Goal: Task Accomplishment & Management: Manage account settings

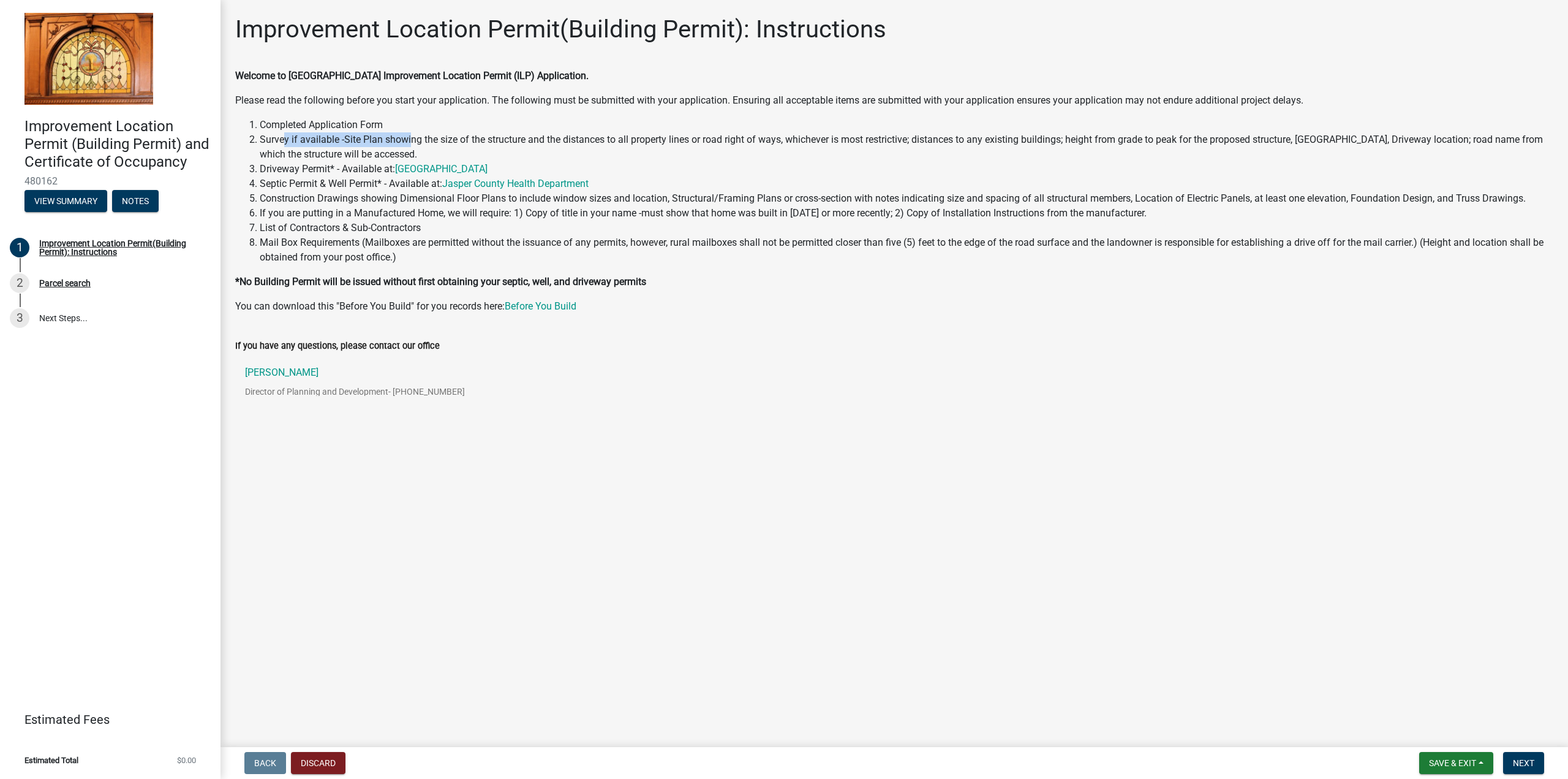
drag, startPoint x: 281, startPoint y: 137, endPoint x: 424, endPoint y: 141, distance: 143.1
click at [411, 140] on li "Survey if available -Site Plan showing the size of the structure and the distan…" at bounding box center [906, 147] width 1294 height 30
click at [426, 141] on li "Survey if available -Site Plan showing the size of the structure and the distan…" at bounding box center [906, 147] width 1294 height 30
drag, startPoint x: 822, startPoint y: 140, endPoint x: 1065, endPoint y: 141, distance: 243.0
click at [1065, 141] on li "Survey if available -Site Plan showing the size of the structure and the distan…" at bounding box center [906, 147] width 1294 height 30
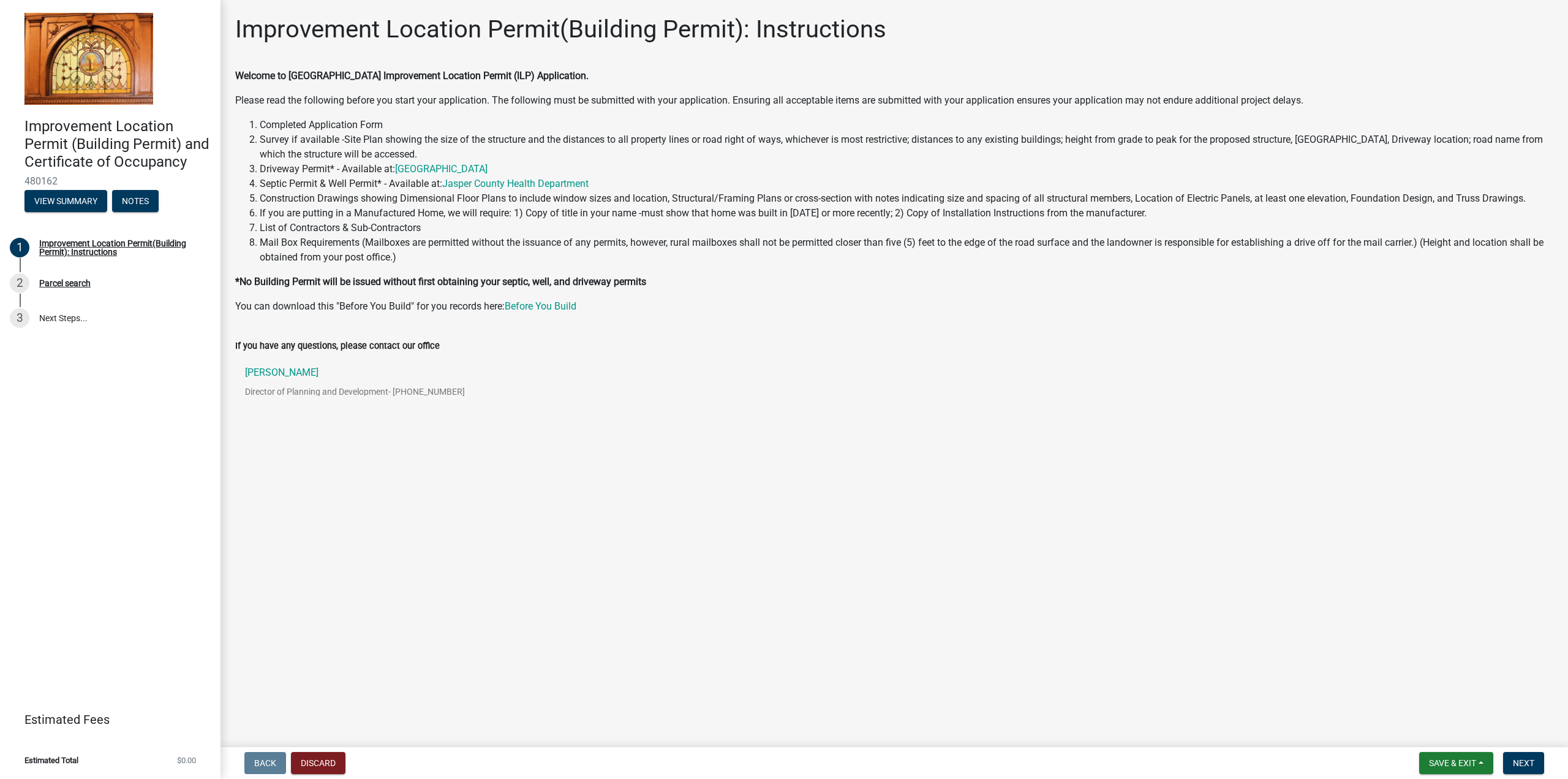
click at [1076, 141] on li "Survey if available -Site Plan showing the size of the structure and the distan…" at bounding box center [906, 147] width 1294 height 30
drag, startPoint x: 309, startPoint y: 203, endPoint x: 820, endPoint y: 193, distance: 511.1
click at [820, 193] on li "Construction Drawings showing Dimensional Floor Plans to include window sizes a…" at bounding box center [906, 198] width 1294 height 15
click at [825, 194] on li "Construction Drawings showing Dimensional Floor Plans to include window sizes a…" at bounding box center [906, 198] width 1294 height 15
drag, startPoint x: 1122, startPoint y: 186, endPoint x: 1317, endPoint y: 192, distance: 195.1
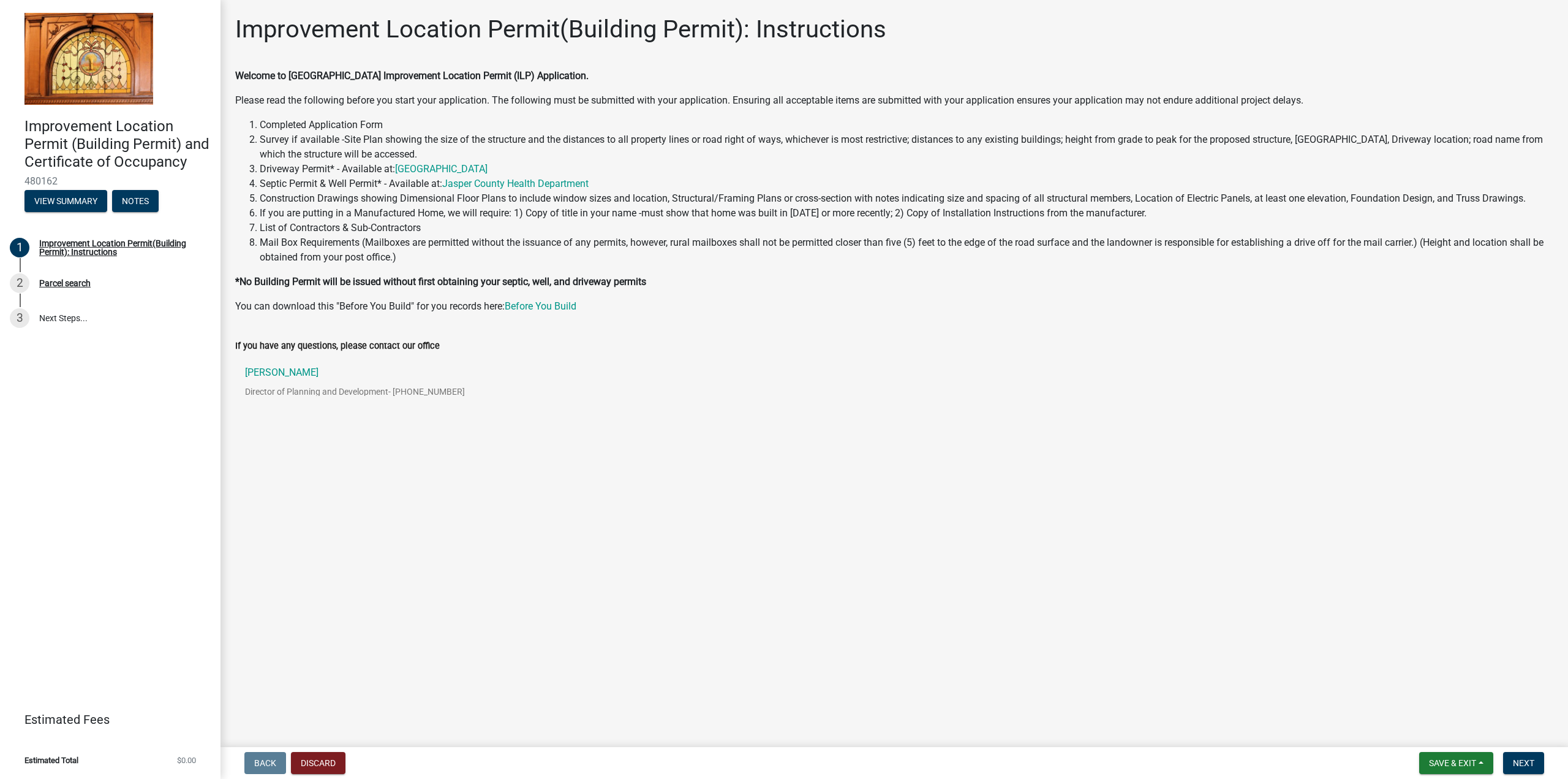
click at [1317, 192] on ol "Completed Application Form Survey if available -Site Plan showing the size of t…" at bounding box center [894, 191] width 1318 height 147
click at [1317, 192] on li "Construction Drawings showing Dimensional Floor Plans to include window sizes a…" at bounding box center [906, 198] width 1294 height 15
click at [303, 759] on button "Discard" at bounding box center [318, 763] width 55 height 22
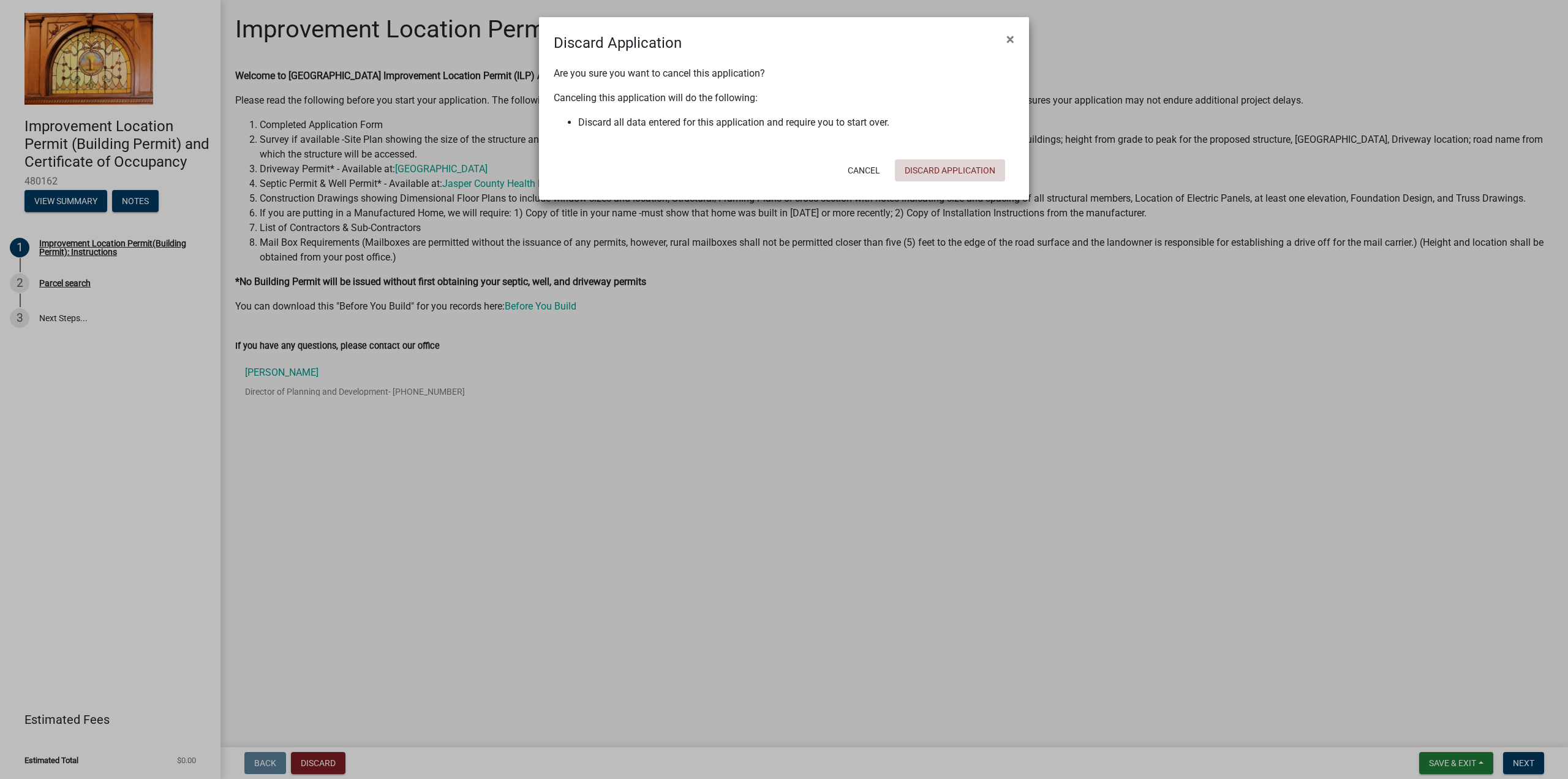
click at [938, 173] on button "Discard Application" at bounding box center [950, 170] width 111 height 22
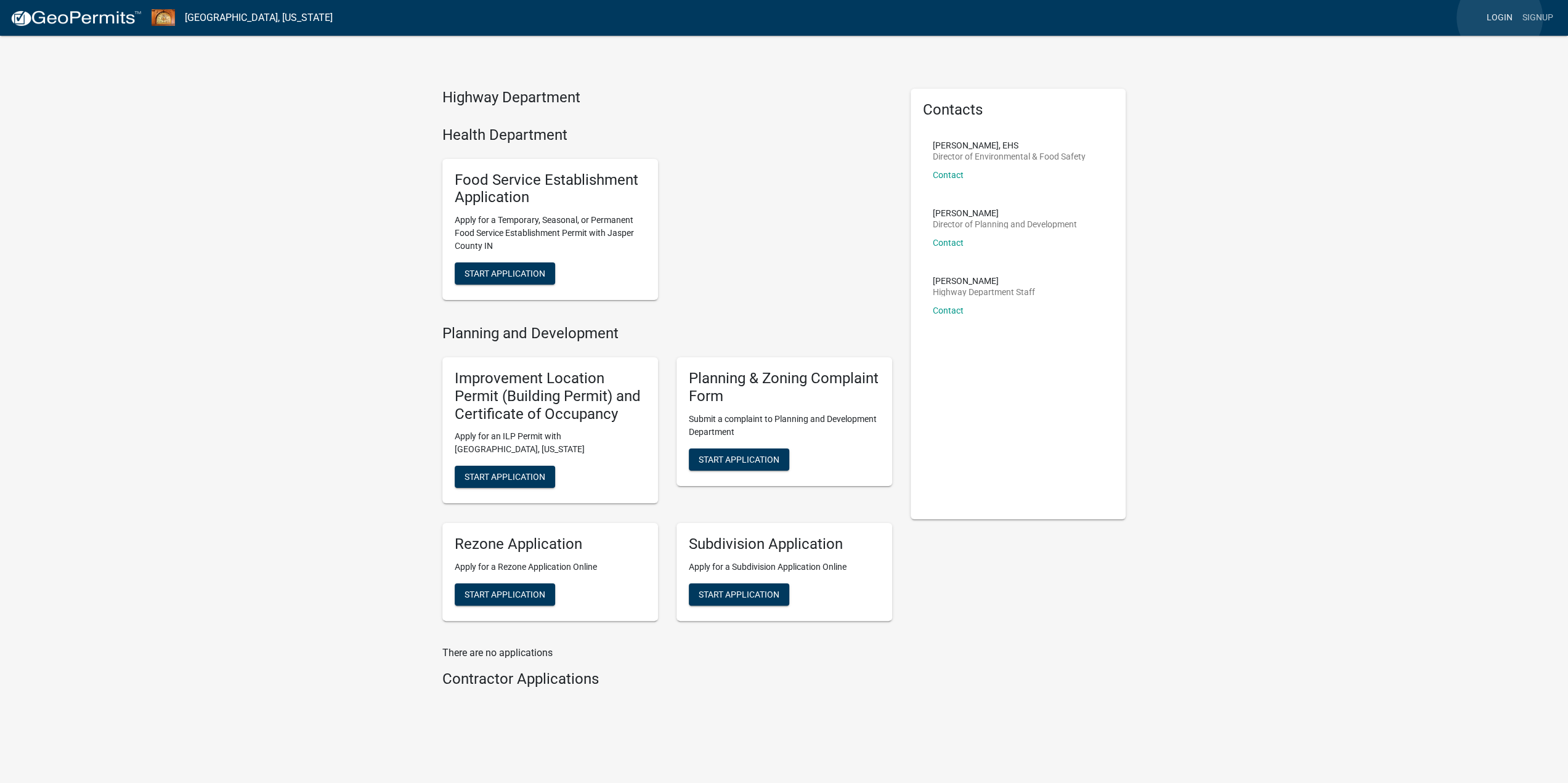
click at [1499, 18] on link "Login" at bounding box center [1499, 18] width 35 height 24
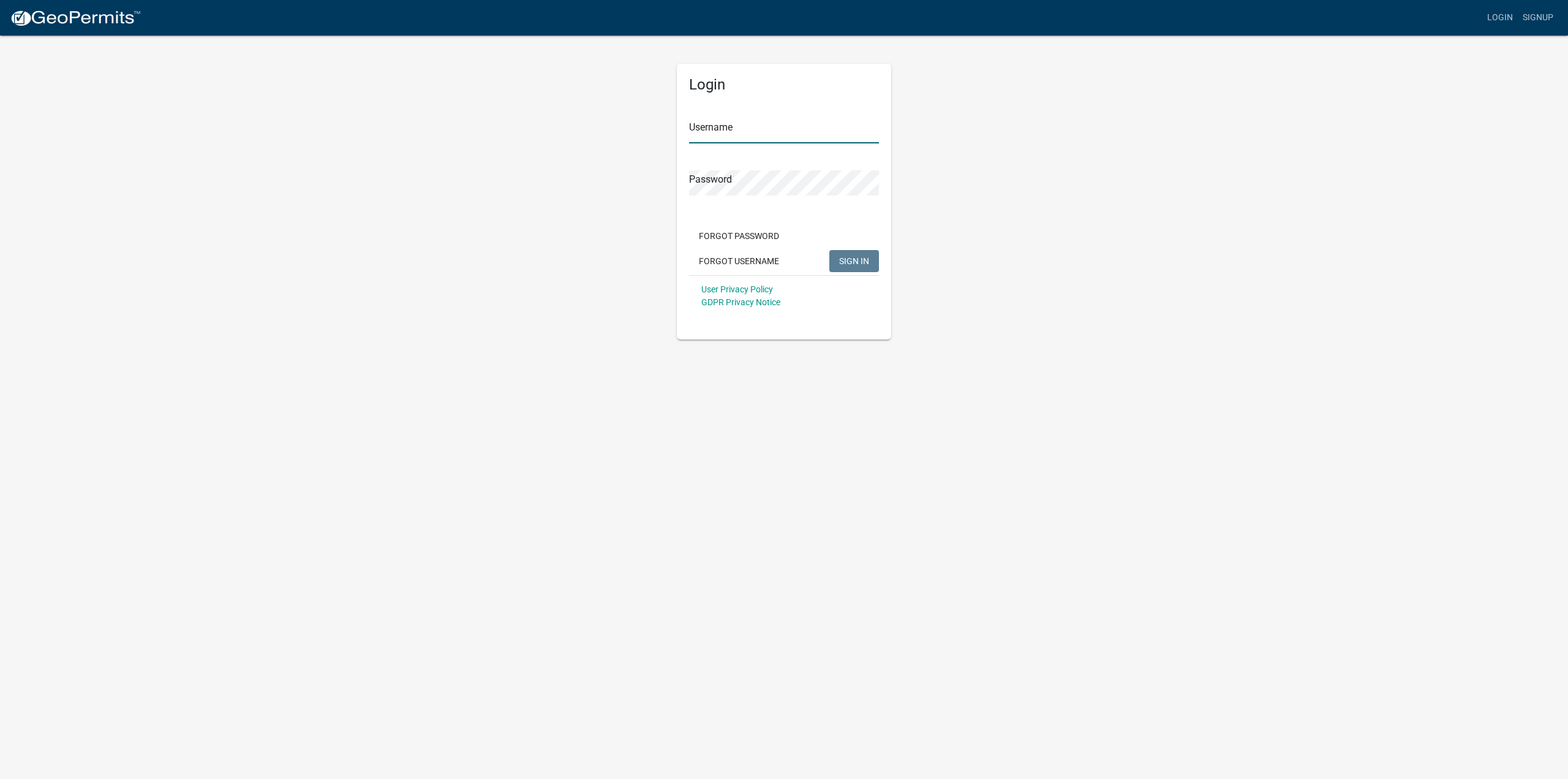
type input "[PERSON_NAME]"
click at [854, 253] on button "SIGN IN" at bounding box center [854, 261] width 49 height 22
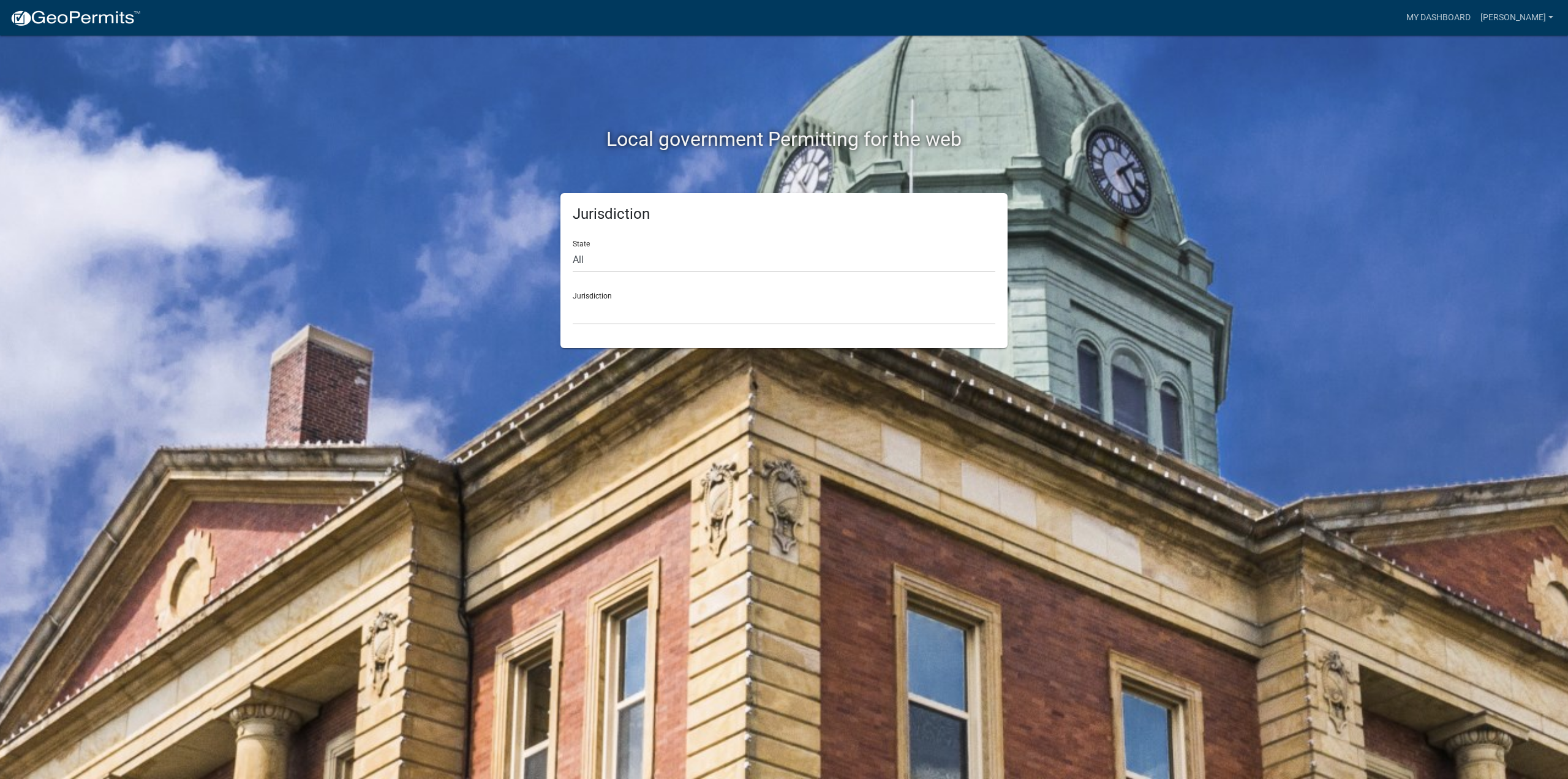
click at [716, 288] on div "Jurisdiction [GEOGRAPHIC_DATA], [US_STATE] [GEOGRAPHIC_DATA], [US_STATE][PERSON…" at bounding box center [784, 304] width 423 height 42
click at [702, 308] on select "[GEOGRAPHIC_DATA], [US_STATE] [GEOGRAPHIC_DATA], [US_STATE][PERSON_NAME][GEOGRA…" at bounding box center [784, 312] width 423 height 25
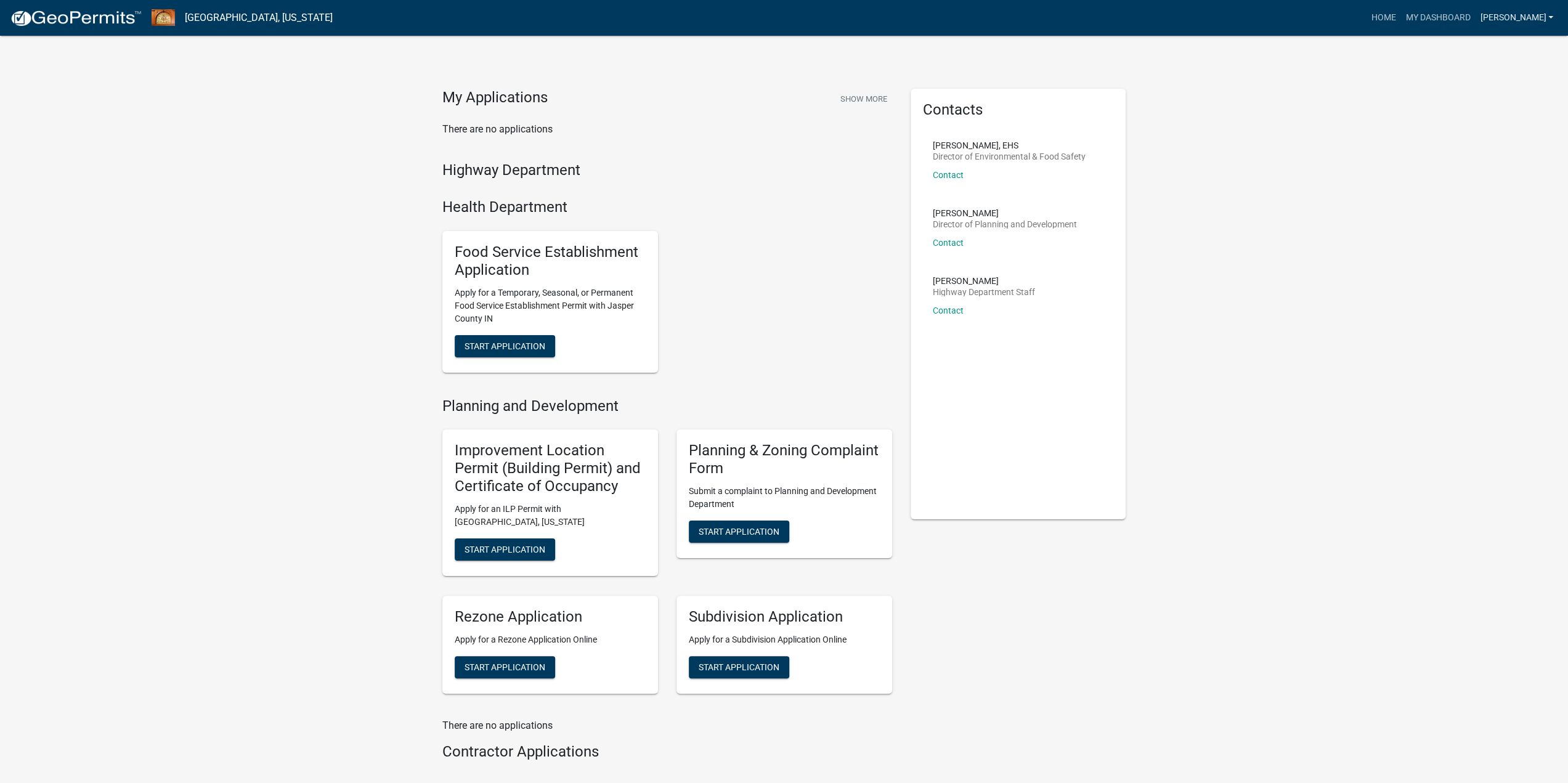
click at [1514, 11] on link "[PERSON_NAME]" at bounding box center [1516, 18] width 83 height 24
click at [1486, 74] on link "Contractor Profile" at bounding box center [1505, 80] width 106 height 30
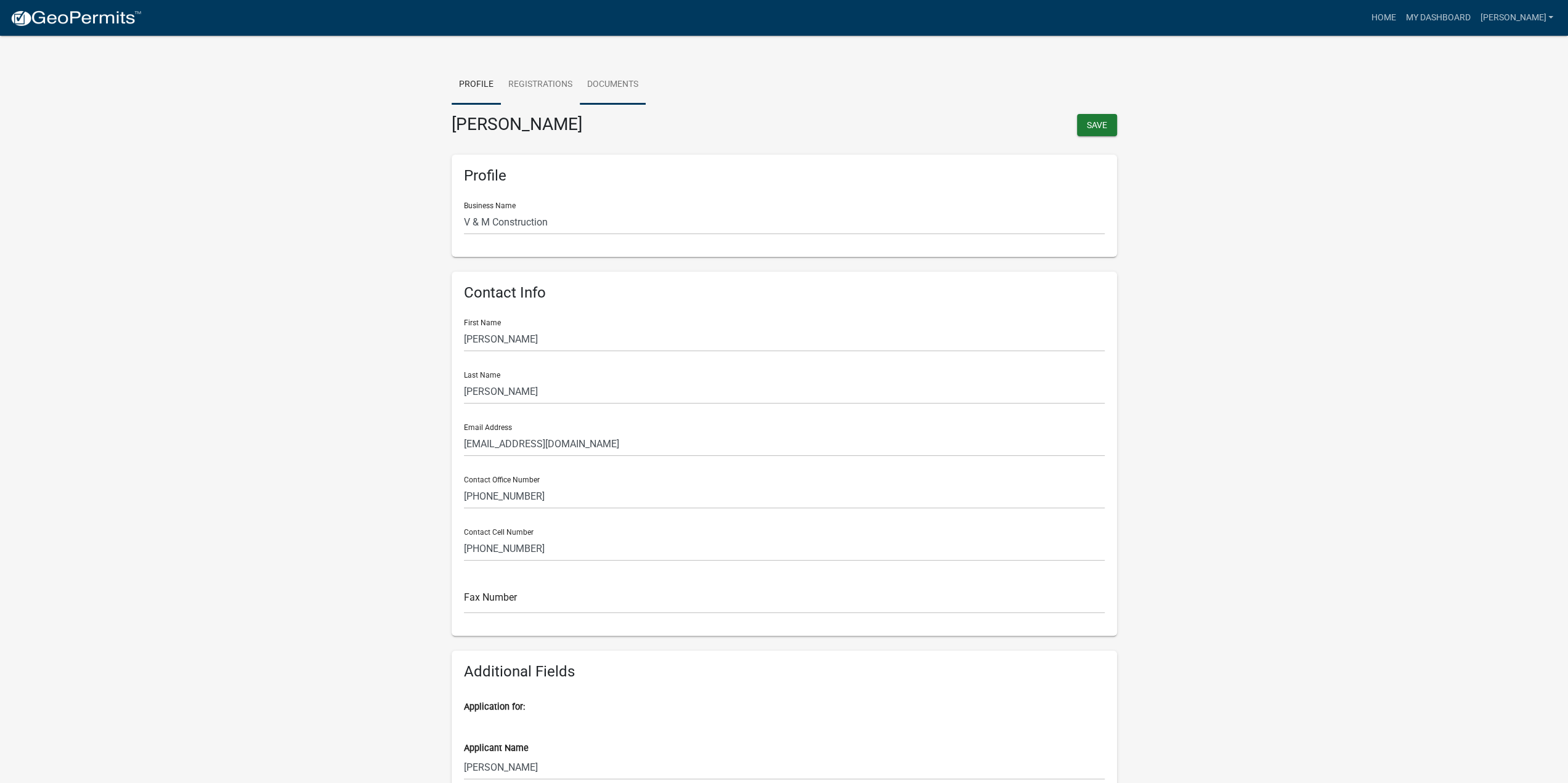
click at [611, 87] on link "Documents" at bounding box center [613, 85] width 66 height 39
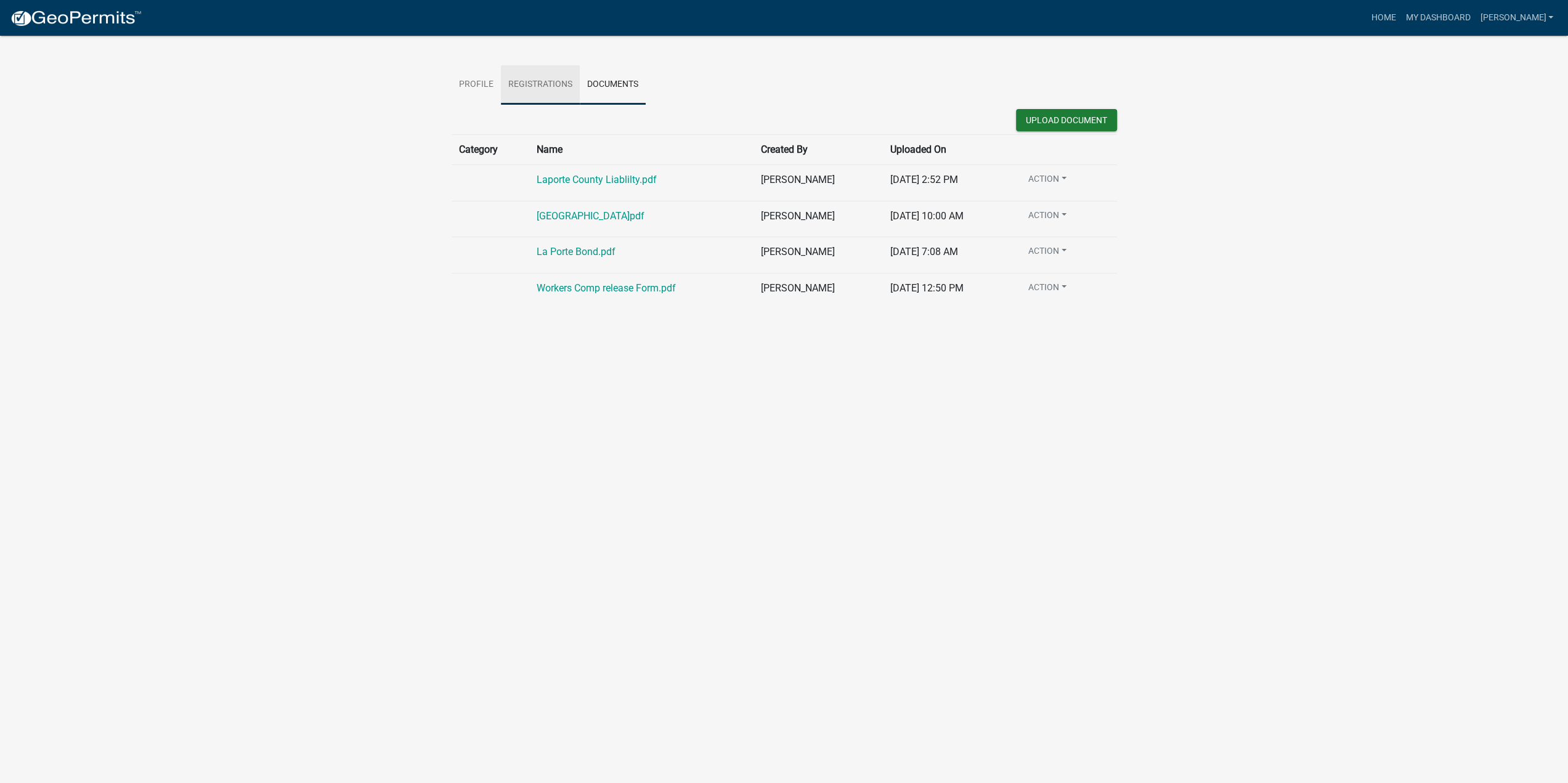
click at [559, 81] on link "Registrations" at bounding box center [540, 85] width 79 height 39
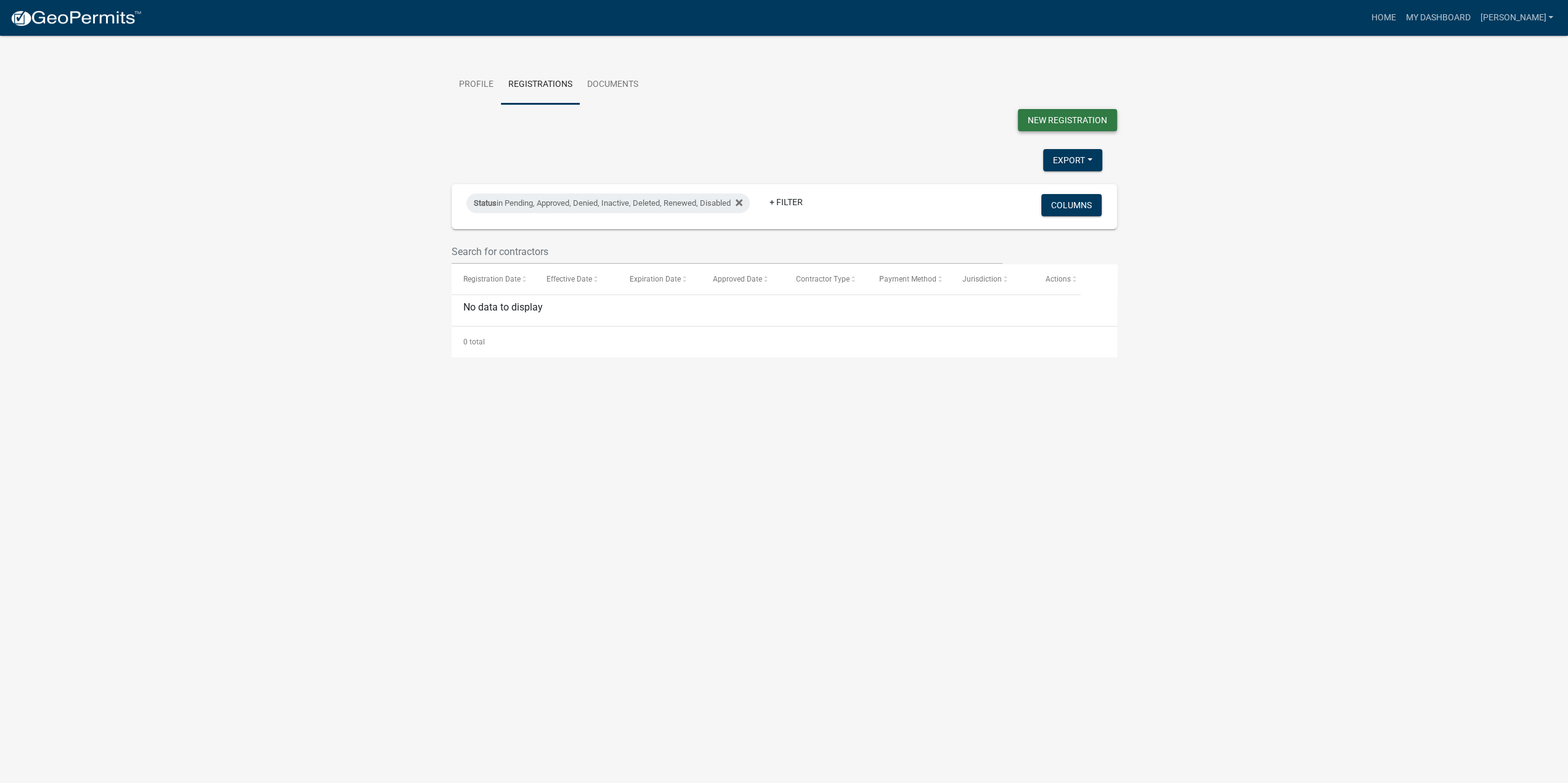
click at [1067, 119] on button "New Registration" at bounding box center [1067, 120] width 99 height 22
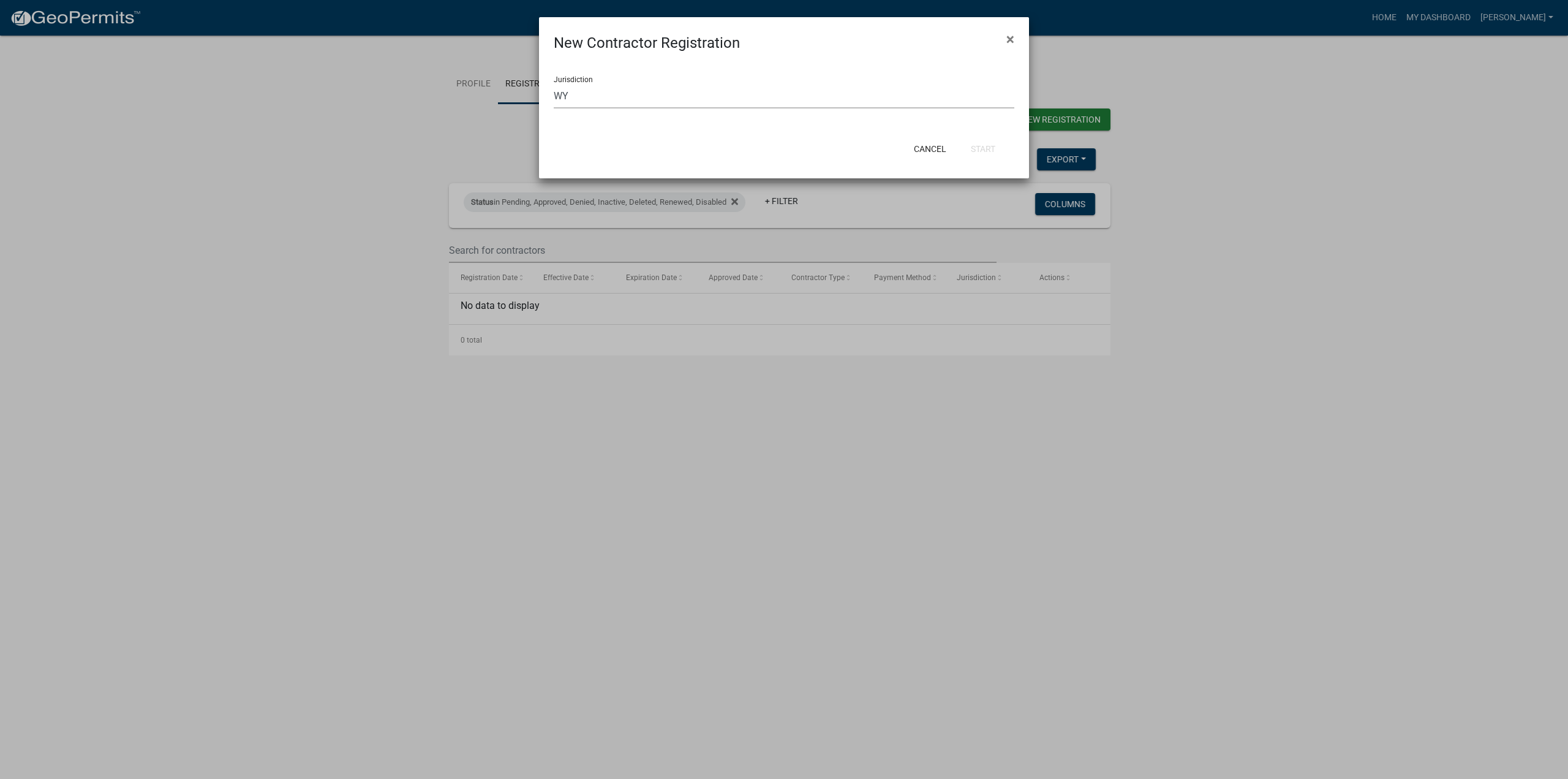
click at [648, 100] on select "Select a jurisdiction CO [GEOGRAPHIC_DATA], [US_STATE] [GEOGRAPHIC_DATA] [GEOGR…" at bounding box center [784, 96] width 461 height 25
click at [554, 83] on select "Select a jurisdiction CO [GEOGRAPHIC_DATA], [US_STATE] [GEOGRAPHIC_DATA] [GEOGR…" at bounding box center [784, 96] width 461 height 25
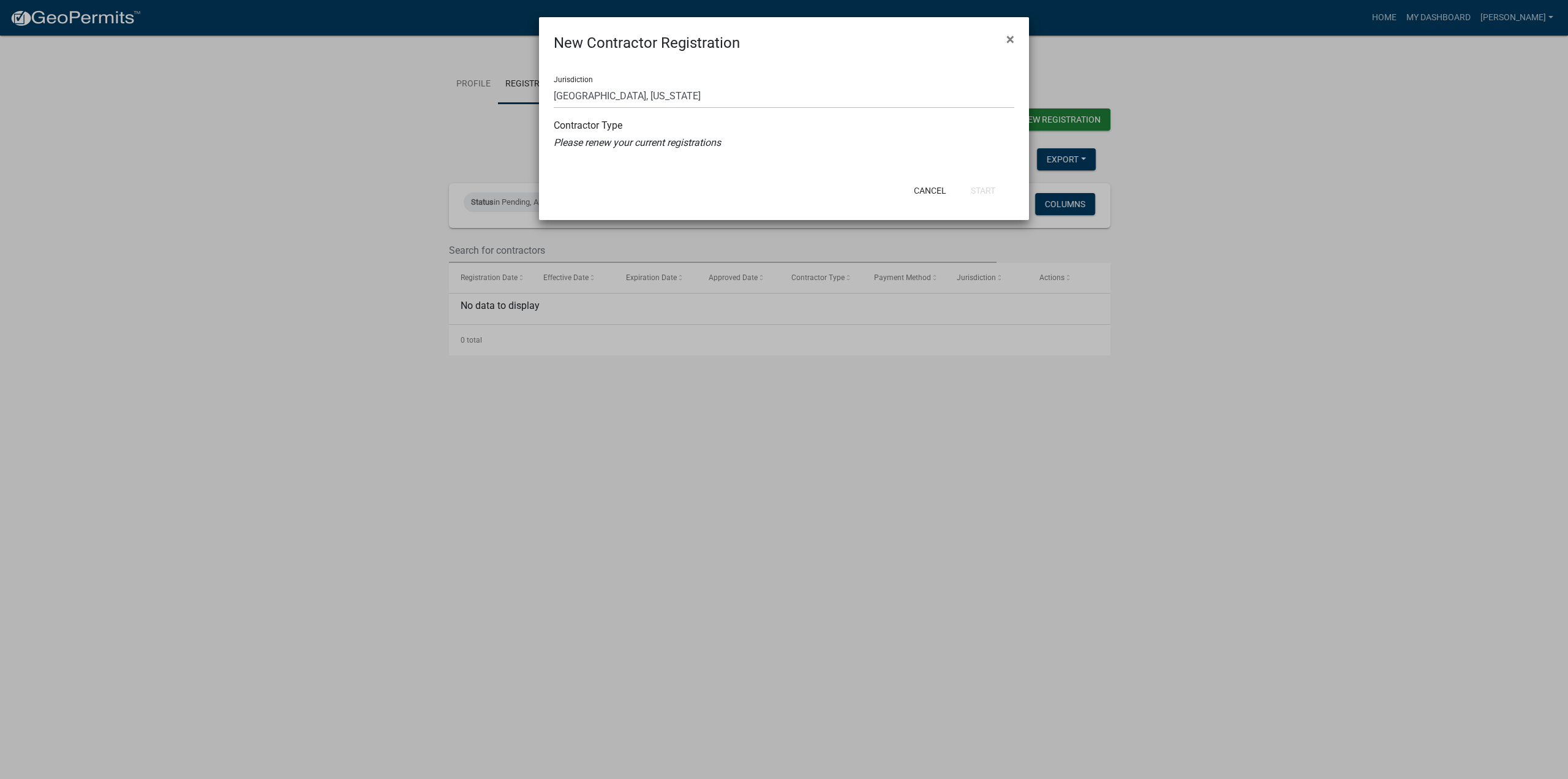
click at [696, 139] on icon "Please renew your current registrations" at bounding box center [637, 142] width 167 height 12
drag, startPoint x: 597, startPoint y: 141, endPoint x: 666, endPoint y: 141, distance: 69.0
click at [666, 141] on icon "Please renew your current registrations" at bounding box center [637, 142] width 167 height 12
click at [668, 141] on icon "Please renew your current registrations" at bounding box center [637, 142] width 167 height 12
click at [1007, 38] on span "×" at bounding box center [1011, 39] width 8 height 17
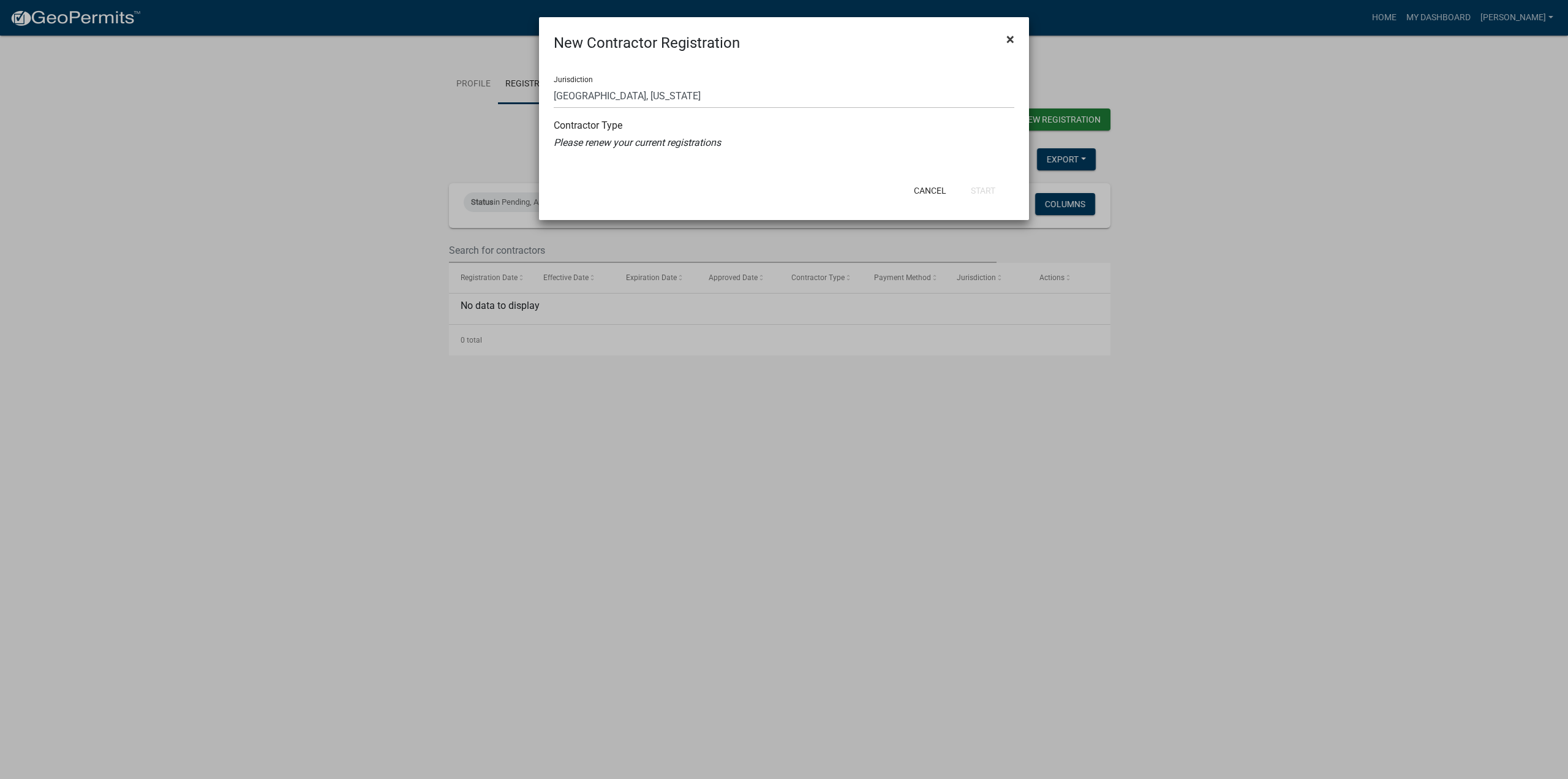
select select "0: null"
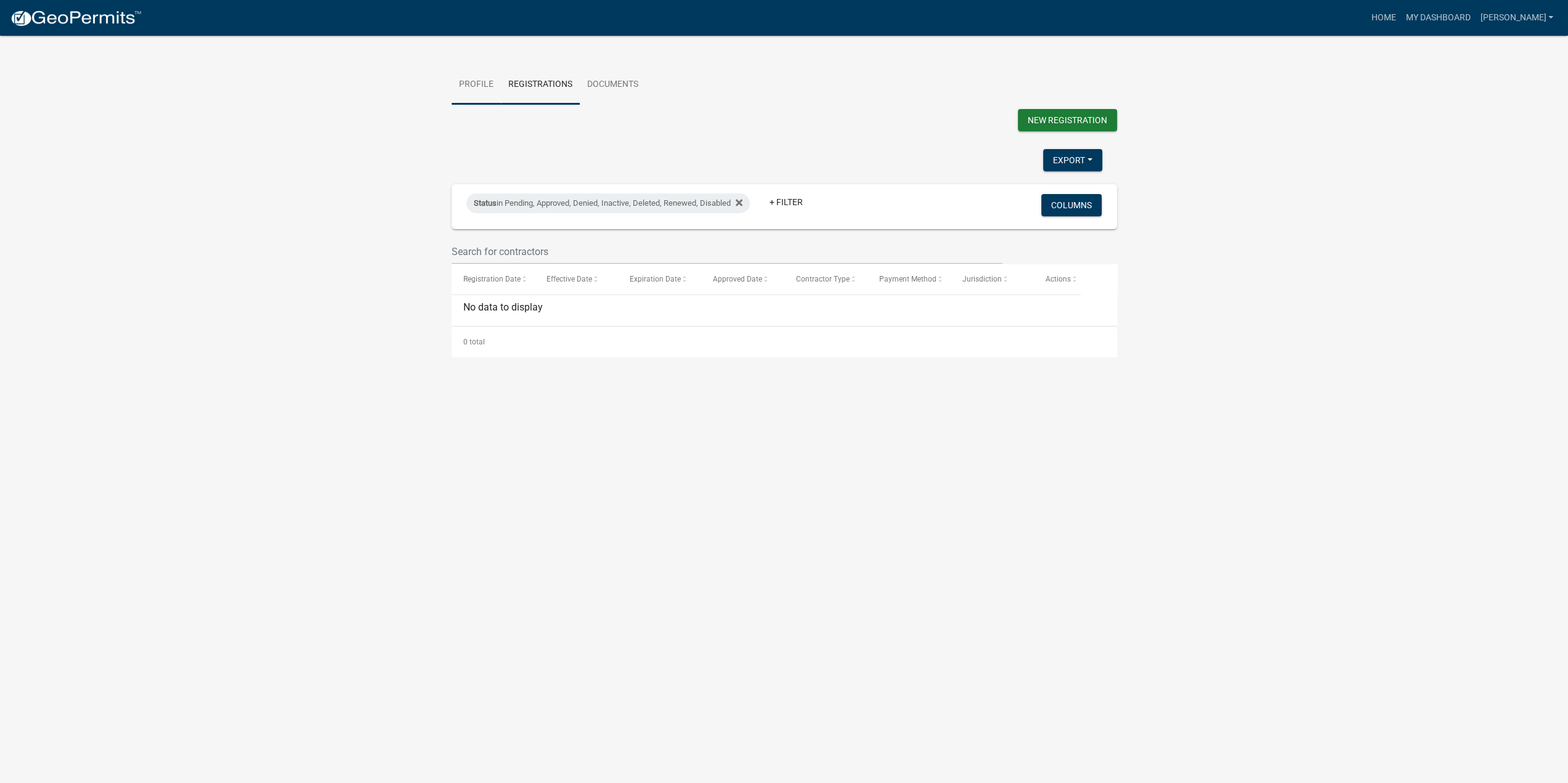
click at [480, 78] on link "Profile" at bounding box center [476, 85] width 50 height 39
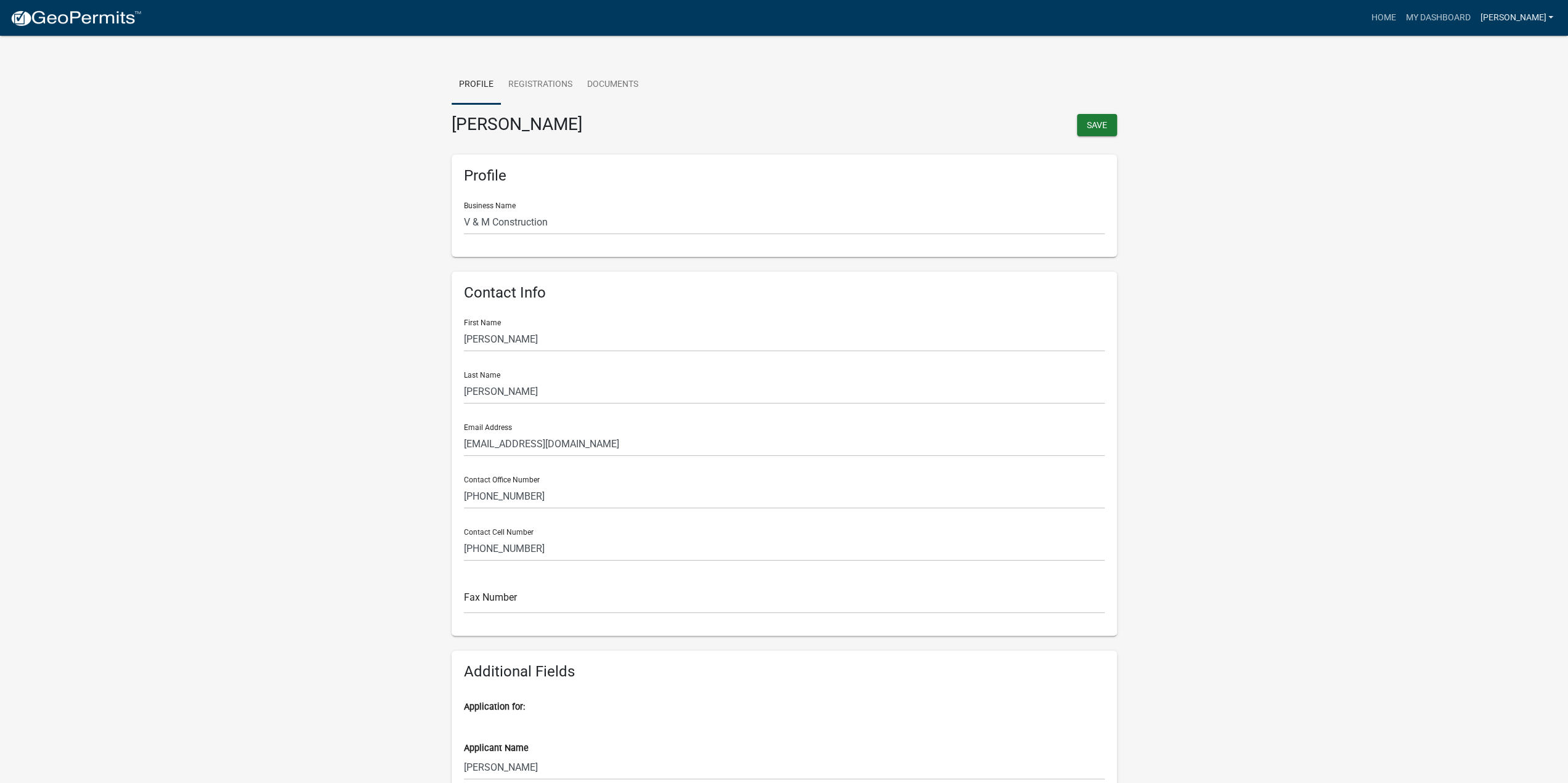
click at [1495, 10] on link "[PERSON_NAME]" at bounding box center [1516, 18] width 83 height 24
click at [1475, 8] on link "My Dashboard" at bounding box center [1437, 18] width 75 height 24
